Goal: Navigation & Orientation: Find specific page/section

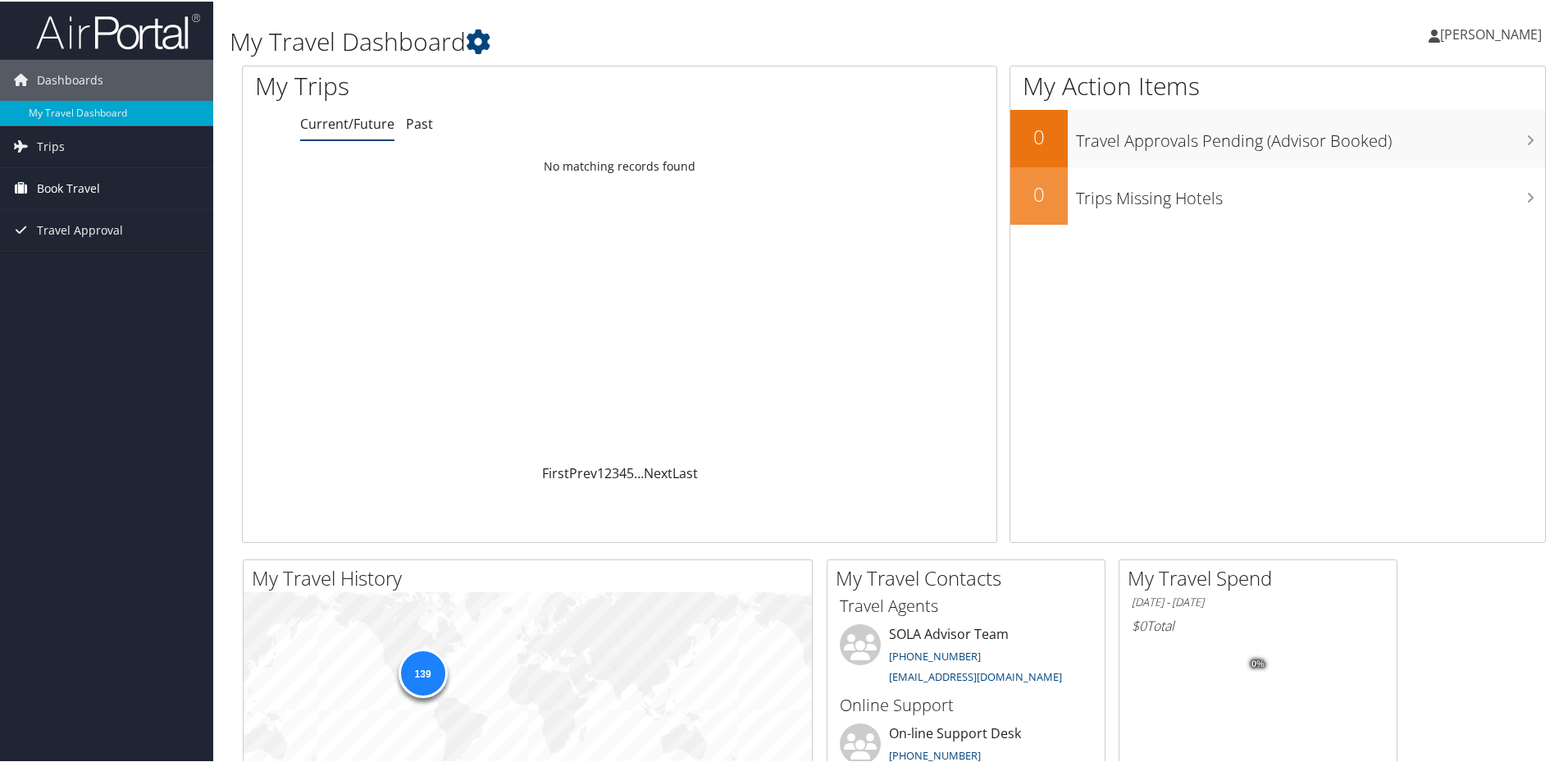
click at [80, 184] on span "Book Travel" at bounding box center [68, 186] width 63 height 41
click at [92, 138] on link "Trips" at bounding box center [107, 144] width 214 height 41
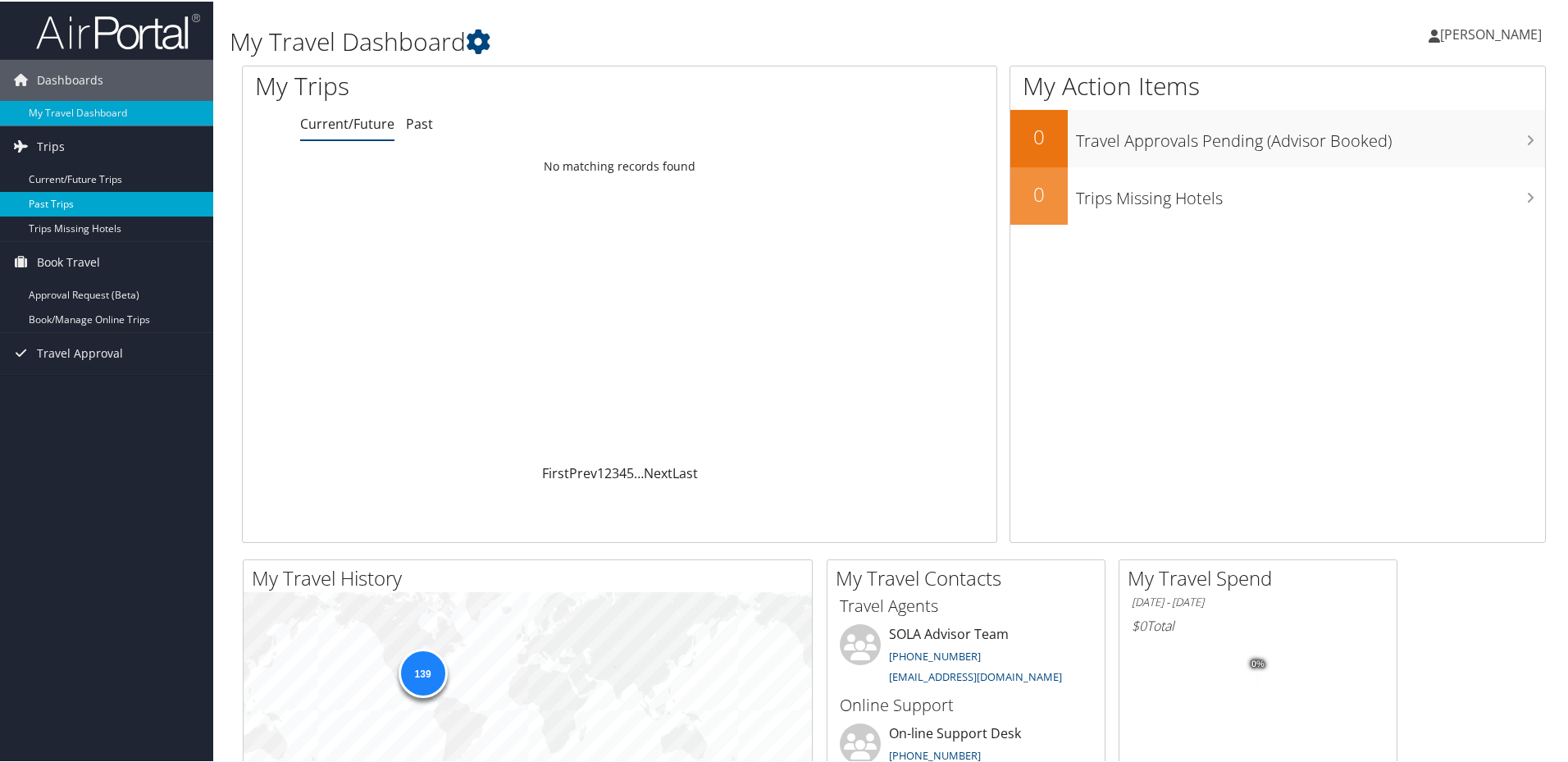
click at [108, 206] on link "Past Trips" at bounding box center [107, 202] width 214 height 24
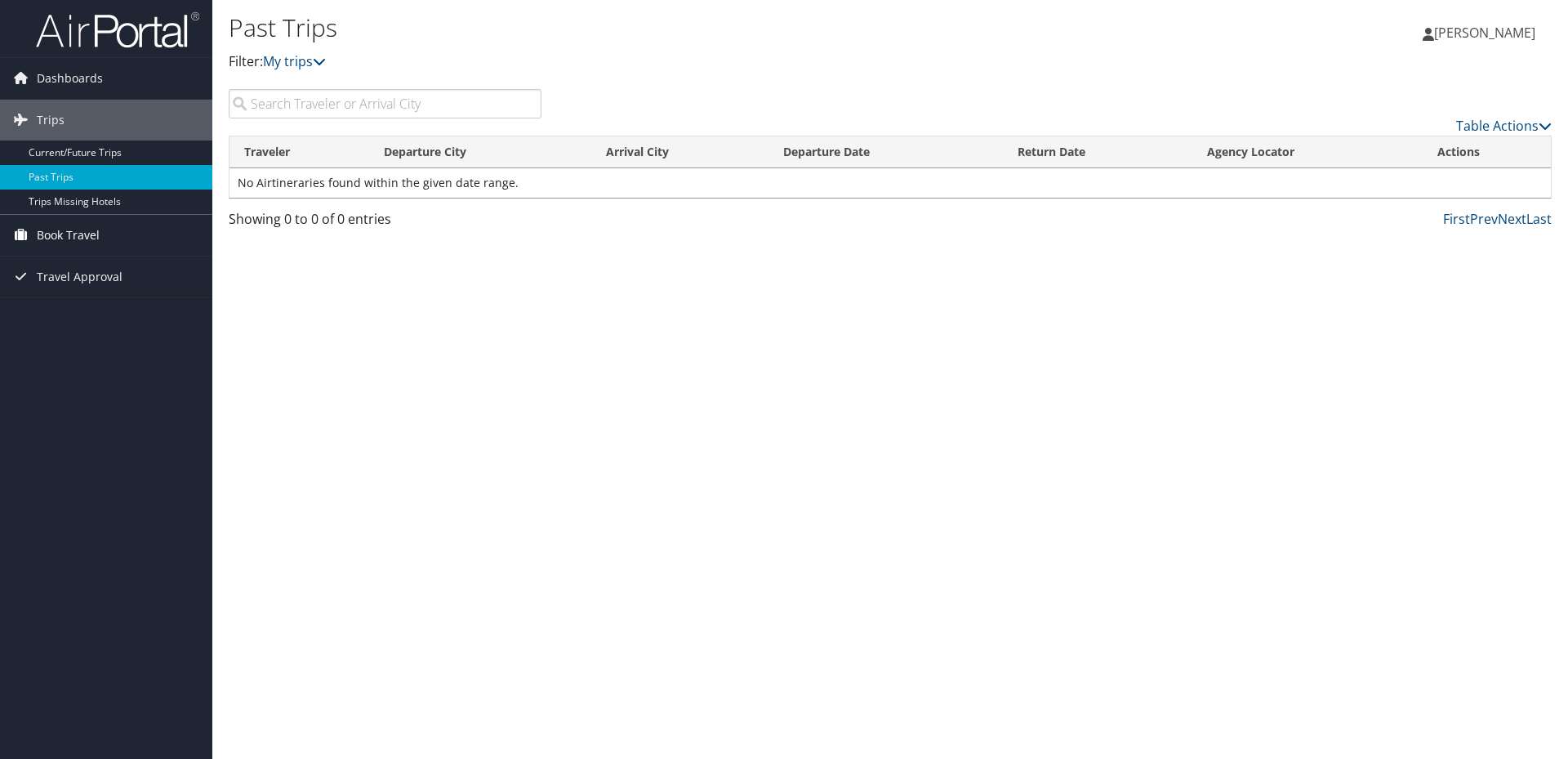
click at [113, 226] on link "Book Travel" at bounding box center [106, 234] width 213 height 41
click at [145, 287] on link "Book/Manage Online Trips" at bounding box center [106, 292] width 213 height 24
